Goal: Task Accomplishment & Management: Manage account settings

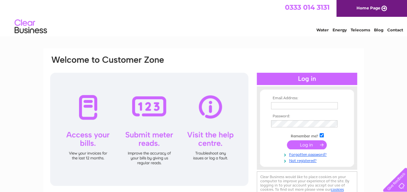
type input "petrie665@btinternet.com"
click at [305, 144] on input "submit" at bounding box center [307, 144] width 40 height 9
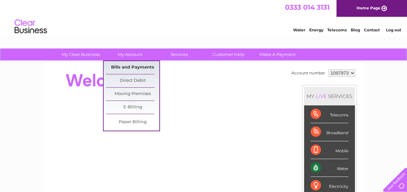
click at [132, 61] on link "Bills and Payments" at bounding box center [132, 67] width 53 height 13
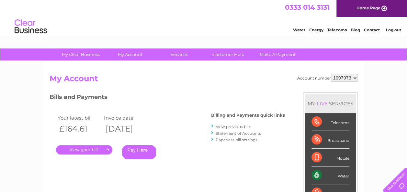
click at [91, 146] on link "." at bounding box center [84, 149] width 56 height 9
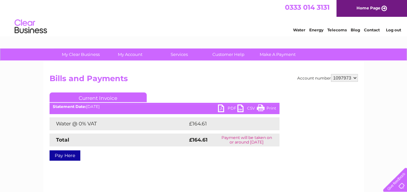
click at [220, 106] on link "PDF" at bounding box center [227, 109] width 19 height 9
